Goal: Find specific page/section: Find specific page/section

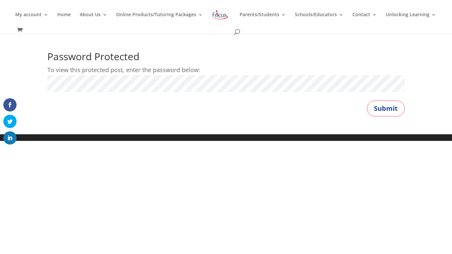
click at [171, 74] on p "To view this protected post, enter the password below:" at bounding box center [226, 70] width 358 height 10
click at [367, 101] on button "Submit" at bounding box center [386, 109] width 38 height 16
click at [395, 109] on button "Submit" at bounding box center [386, 109] width 38 height 16
click at [367, 101] on button "Submit" at bounding box center [386, 109] width 38 height 16
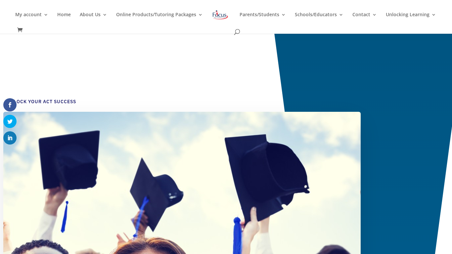
click at [111, 100] on h4 "Unlock Your ACT Success" at bounding box center [179, 104] width 344 height 10
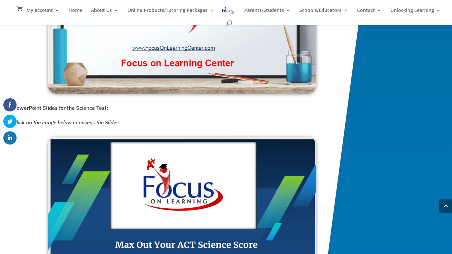
scroll to position [1007, 0]
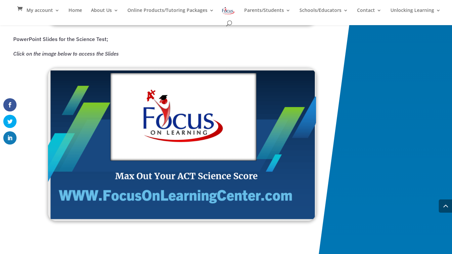
scroll to position [1062, 0]
